Goal: Communication & Community: Answer question/provide support

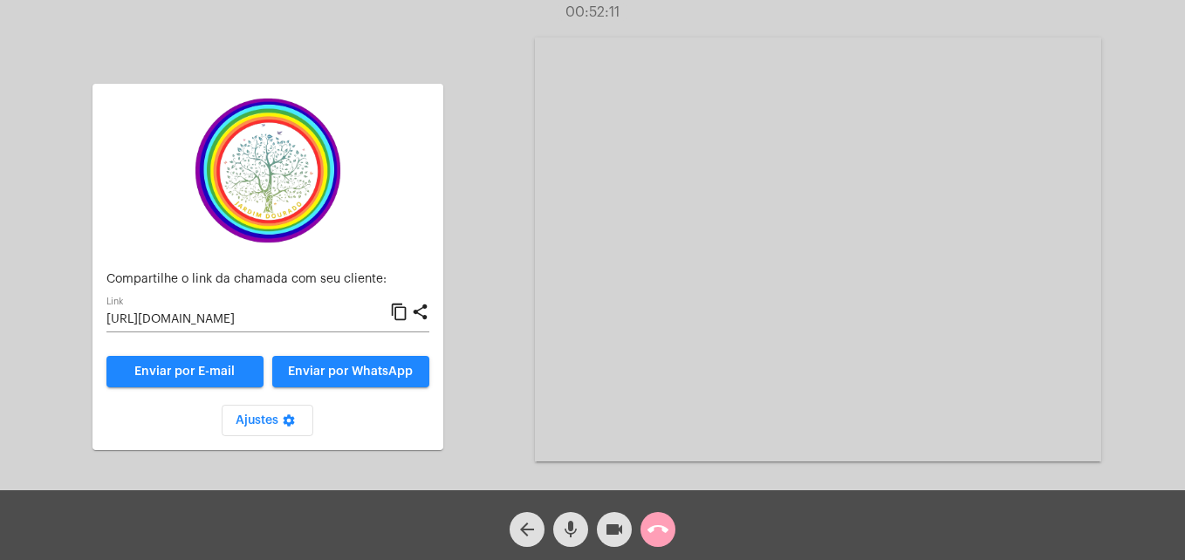
click at [665, 528] on mat-icon "call_end" at bounding box center [658, 529] width 21 height 21
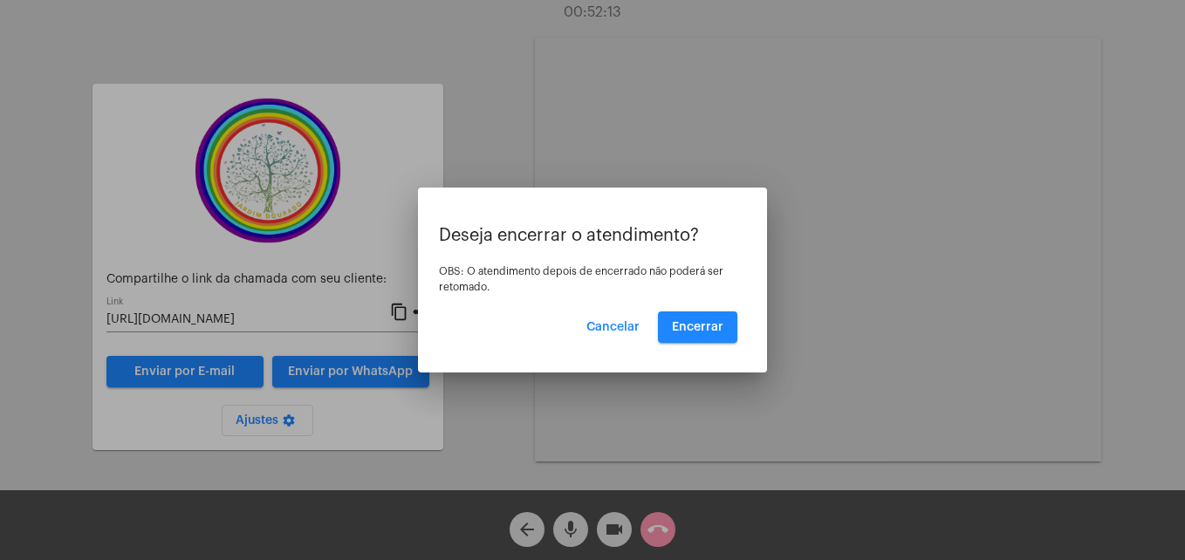
click at [694, 311] on div "Deseja encerrar o atendimento? OBS: O atendimento depois de encerrado não poder…" at bounding box center [592, 284] width 307 height 117
click at [694, 322] on span "Encerrar" at bounding box center [697, 327] width 51 height 12
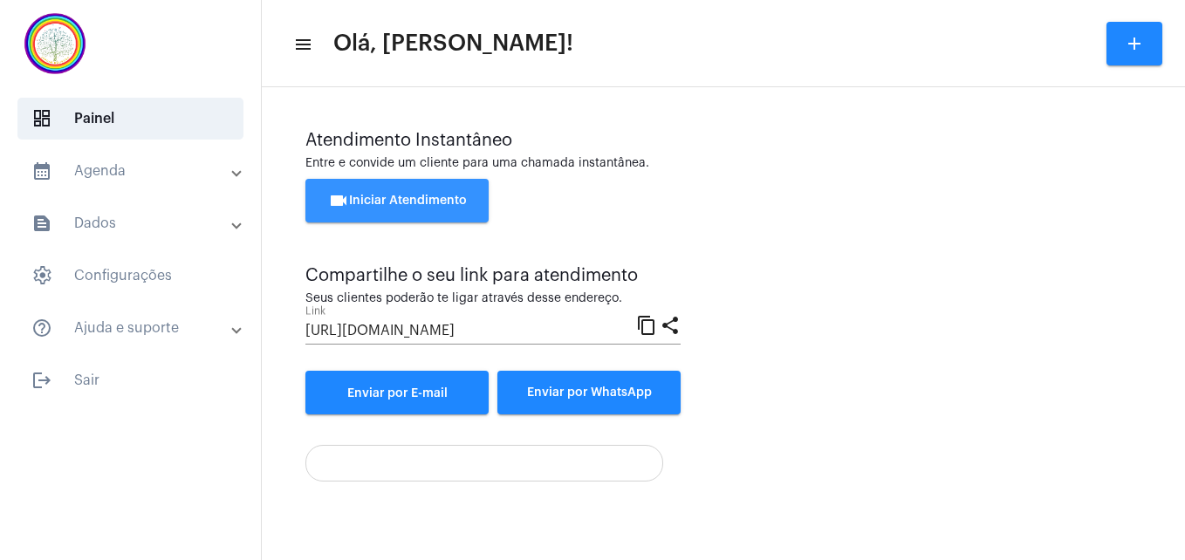
click at [424, 189] on button "videocam Iniciar Atendimento" at bounding box center [396, 201] width 183 height 44
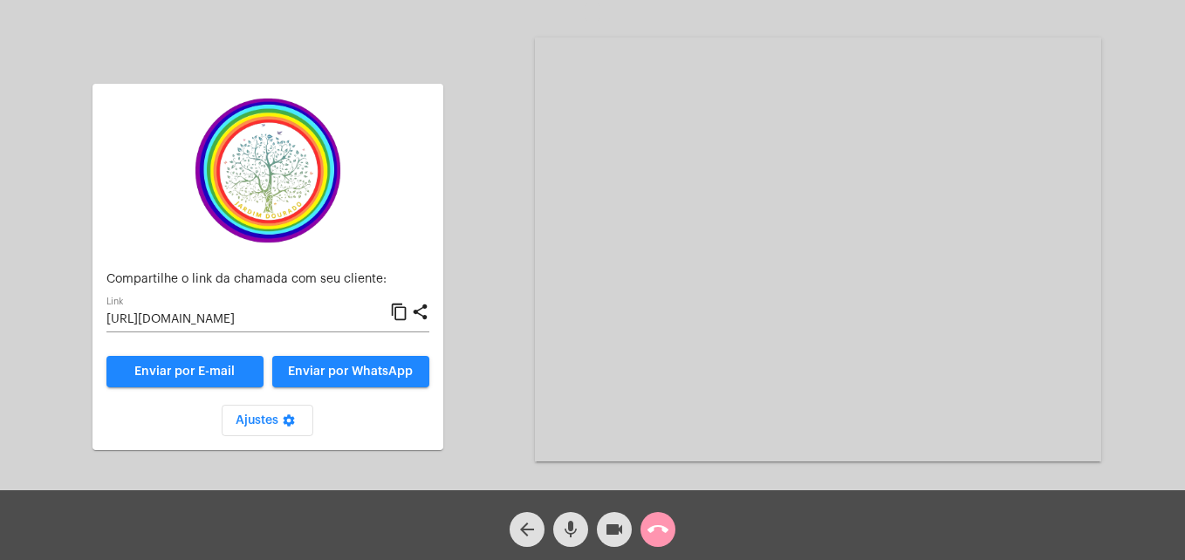
click at [401, 314] on mat-icon "content_copy" at bounding box center [399, 312] width 18 height 21
click at [396, 315] on mat-icon "content_copy" at bounding box center [399, 312] width 18 height 21
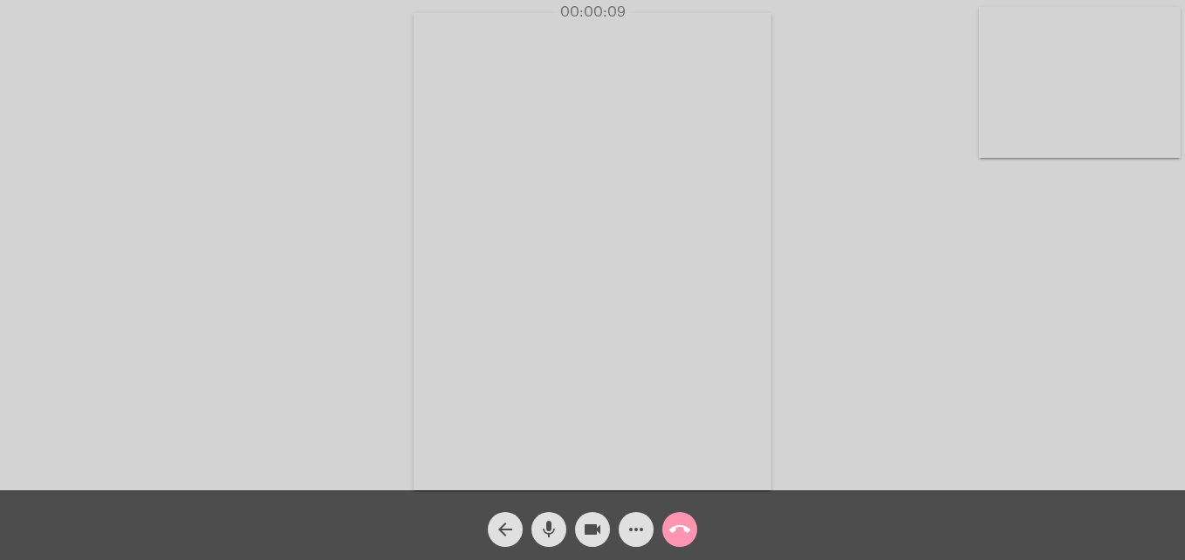
click at [999, 132] on video at bounding box center [1080, 82] width 202 height 151
click at [466, 476] on video at bounding box center [751, 249] width 636 height 477
click at [842, 479] on div "Acessando Câmera e Microfone..." at bounding box center [815, 250] width 566 height 486
